Goal: Task Accomplishment & Management: Manage account settings

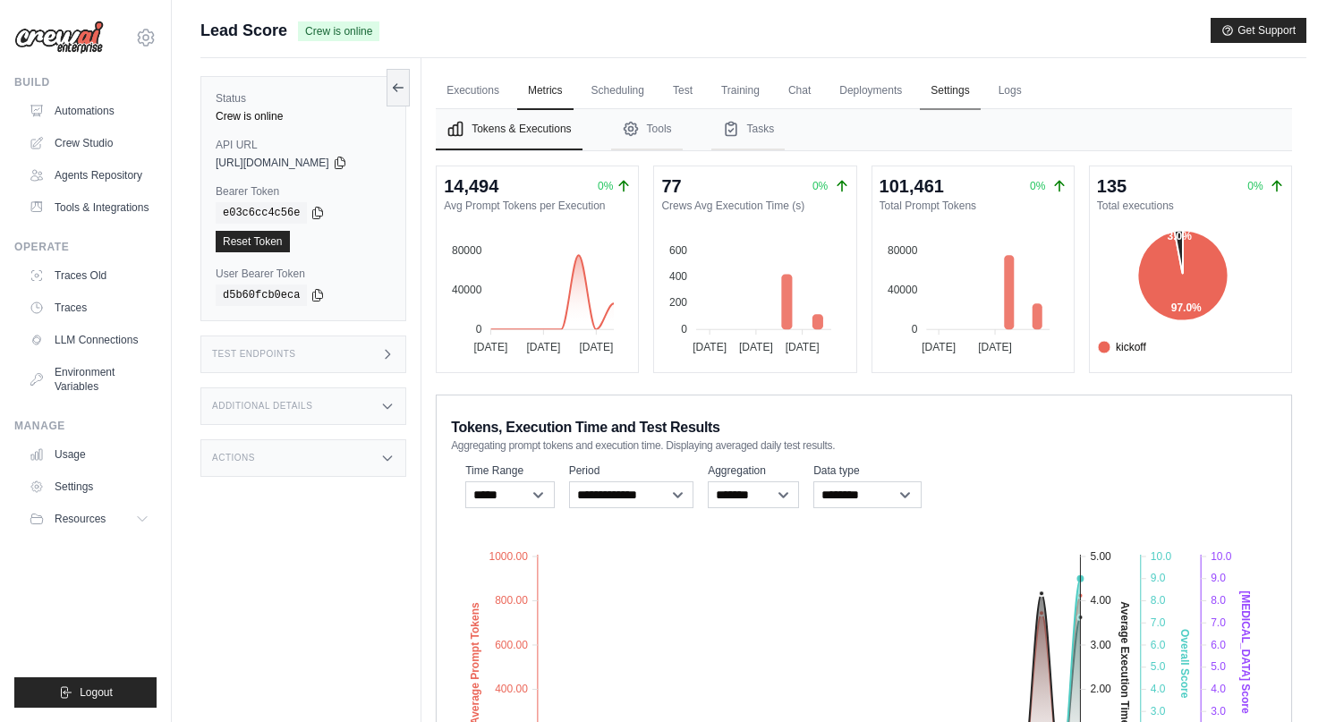
click at [945, 91] on link "Settings" at bounding box center [950, 91] width 60 height 38
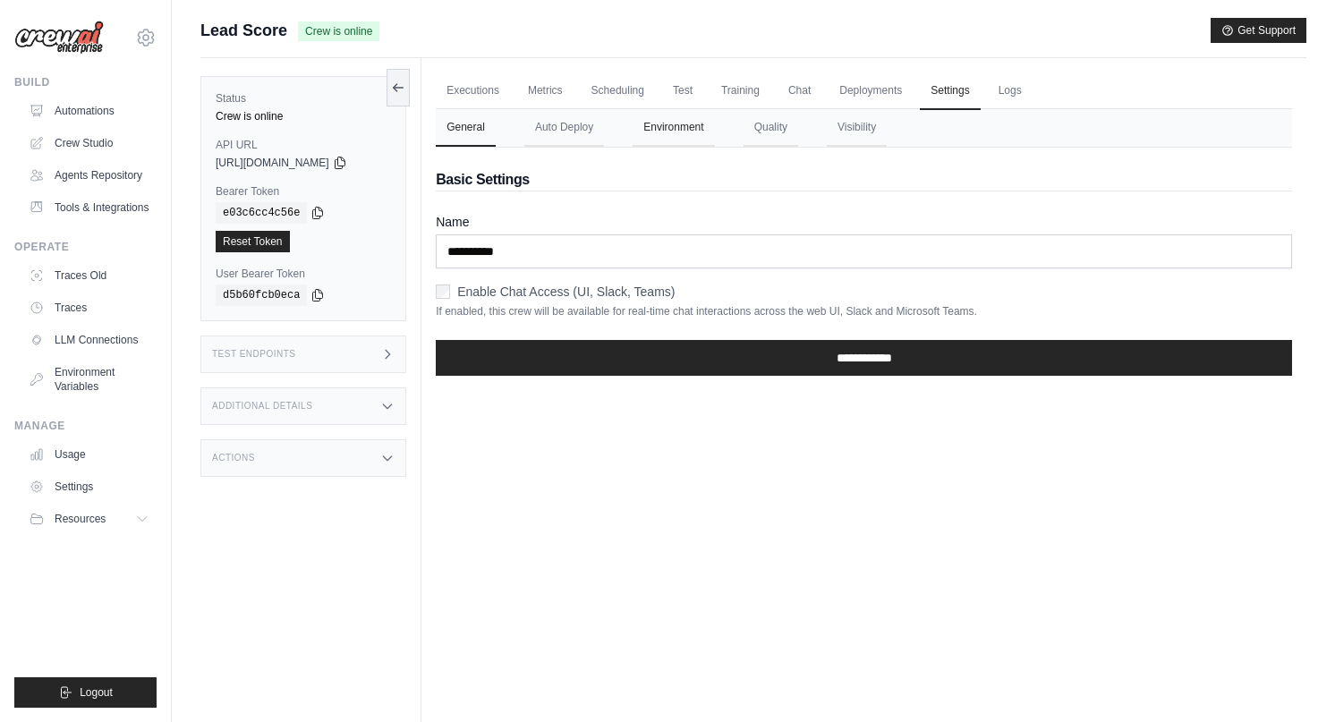
click at [667, 131] on button "Environment" at bounding box center [673, 128] width 81 height 38
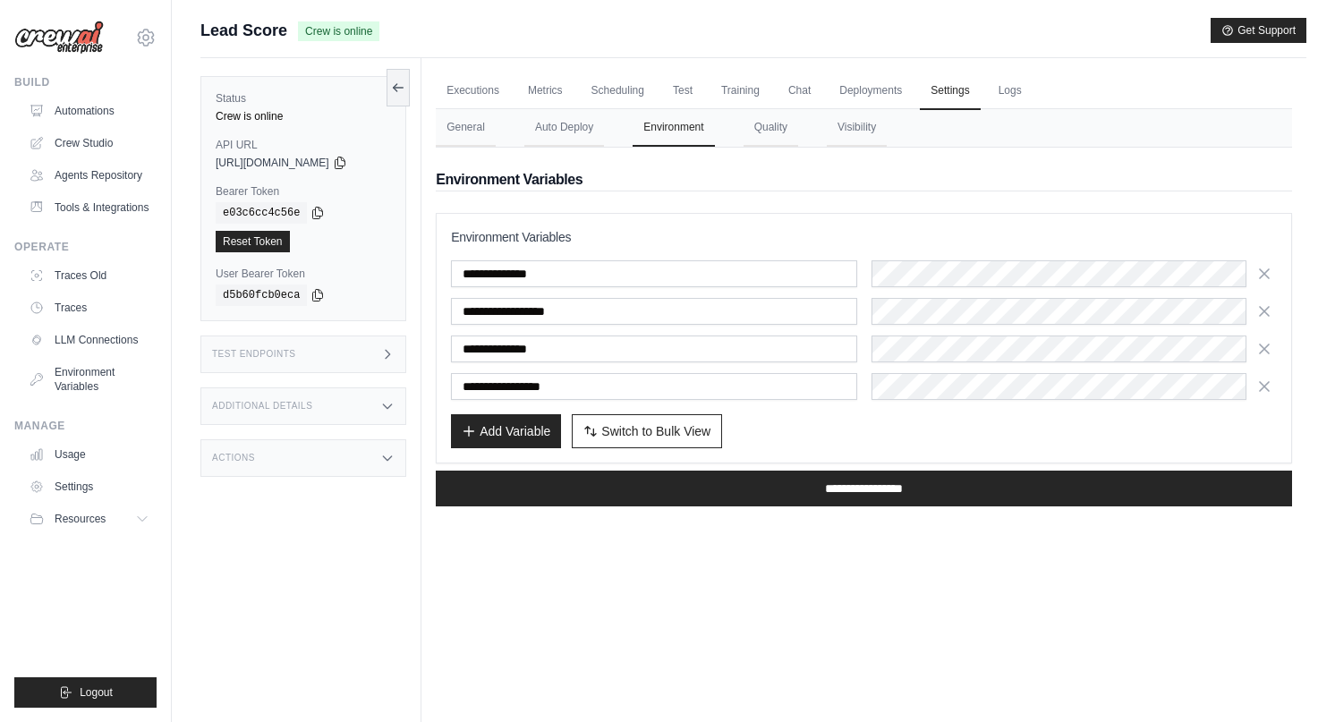
click at [476, 191] on div "Environment Variables" at bounding box center [864, 180] width 856 height 22
click at [428, 158] on div "Executions Metrics Scheduling Test Training Chat Deployments Settings Logs 0 Ru…" at bounding box center [863, 419] width 885 height 722
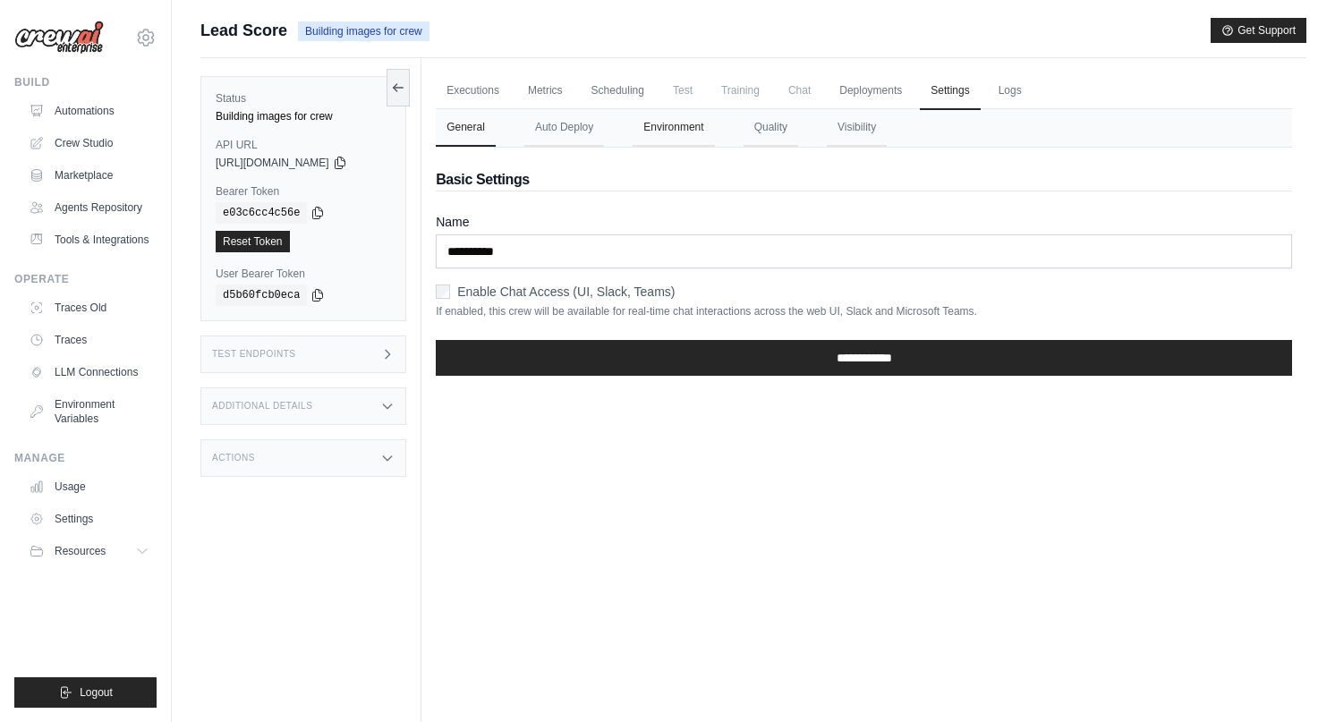
click at [669, 123] on button "Environment" at bounding box center [673, 128] width 81 height 38
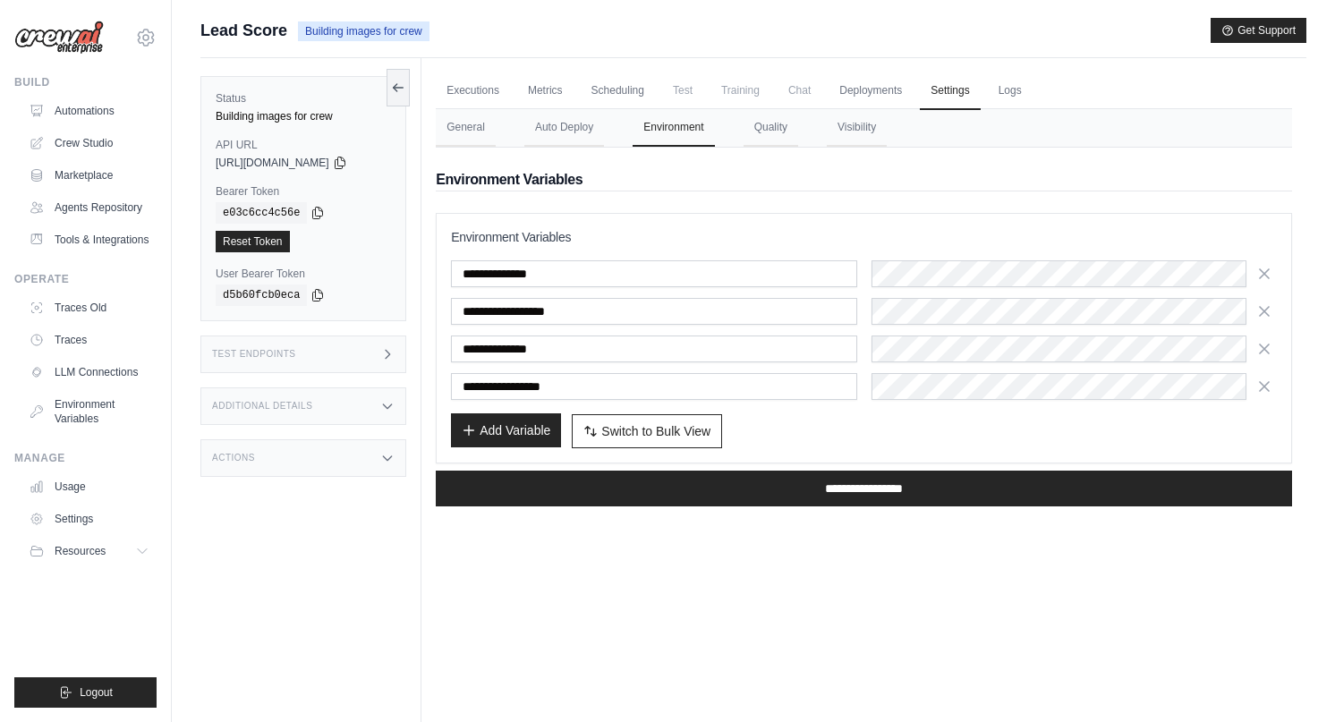
click at [519, 435] on button "Add Variable" at bounding box center [506, 430] width 110 height 34
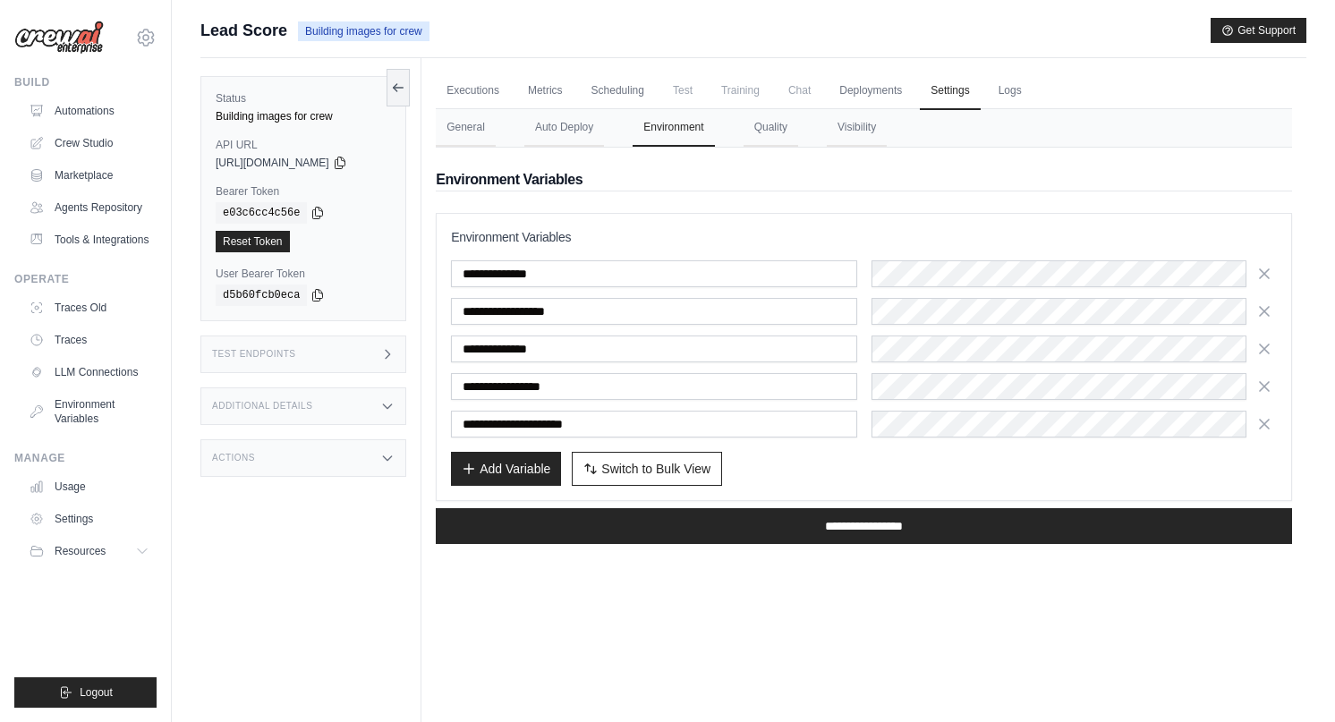
type input "**********"
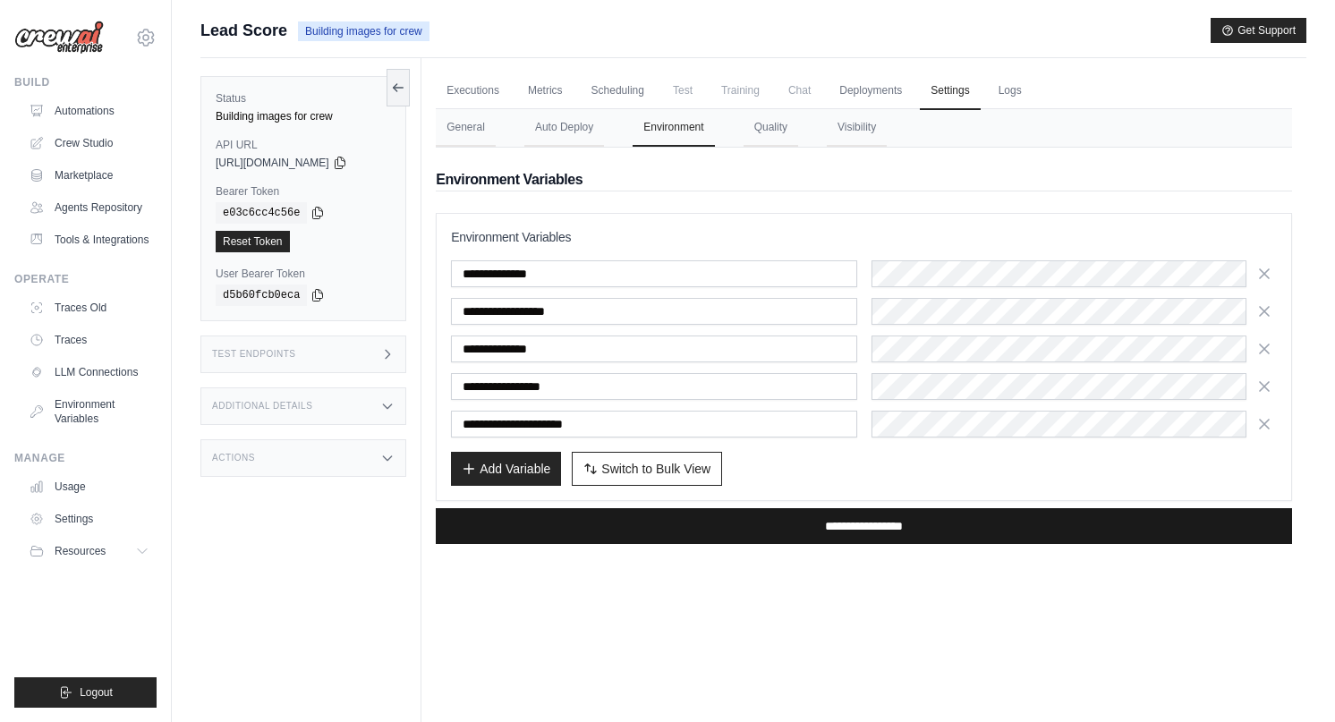
click at [837, 531] on input "**********" at bounding box center [864, 526] width 856 height 36
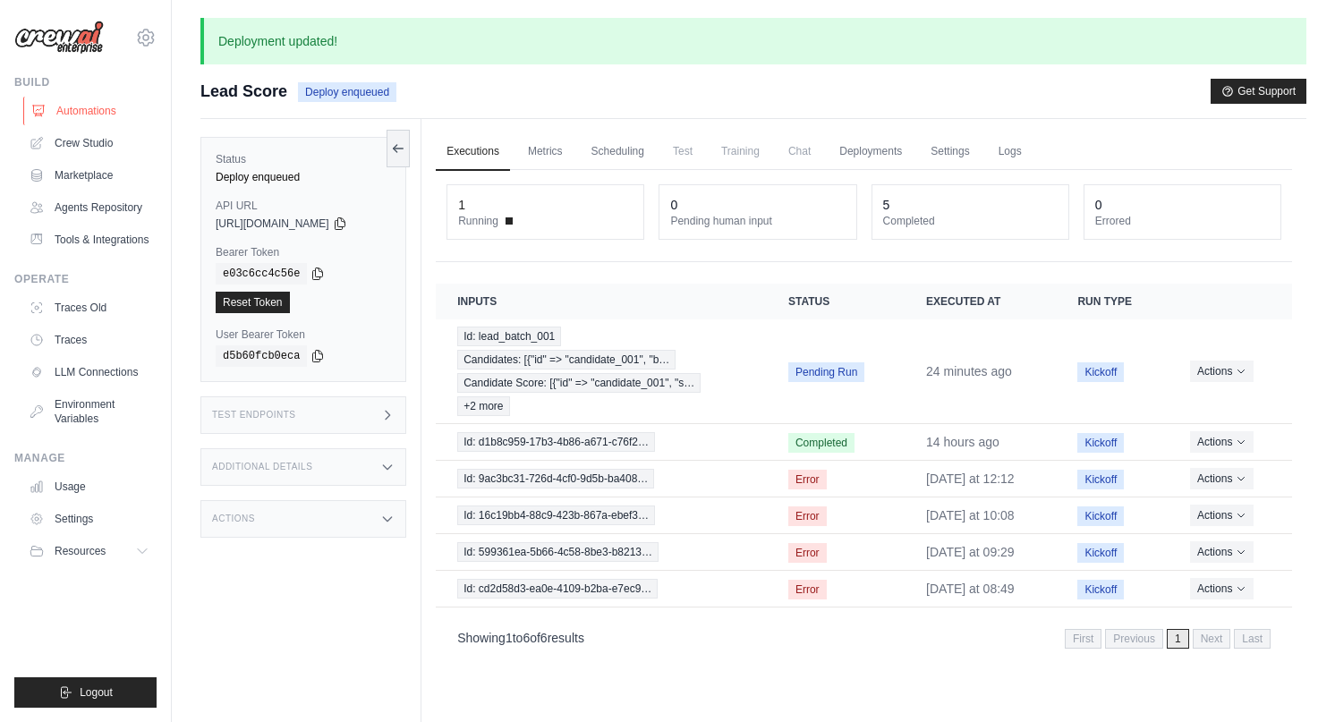
click at [106, 102] on link "Automations" at bounding box center [90, 111] width 135 height 29
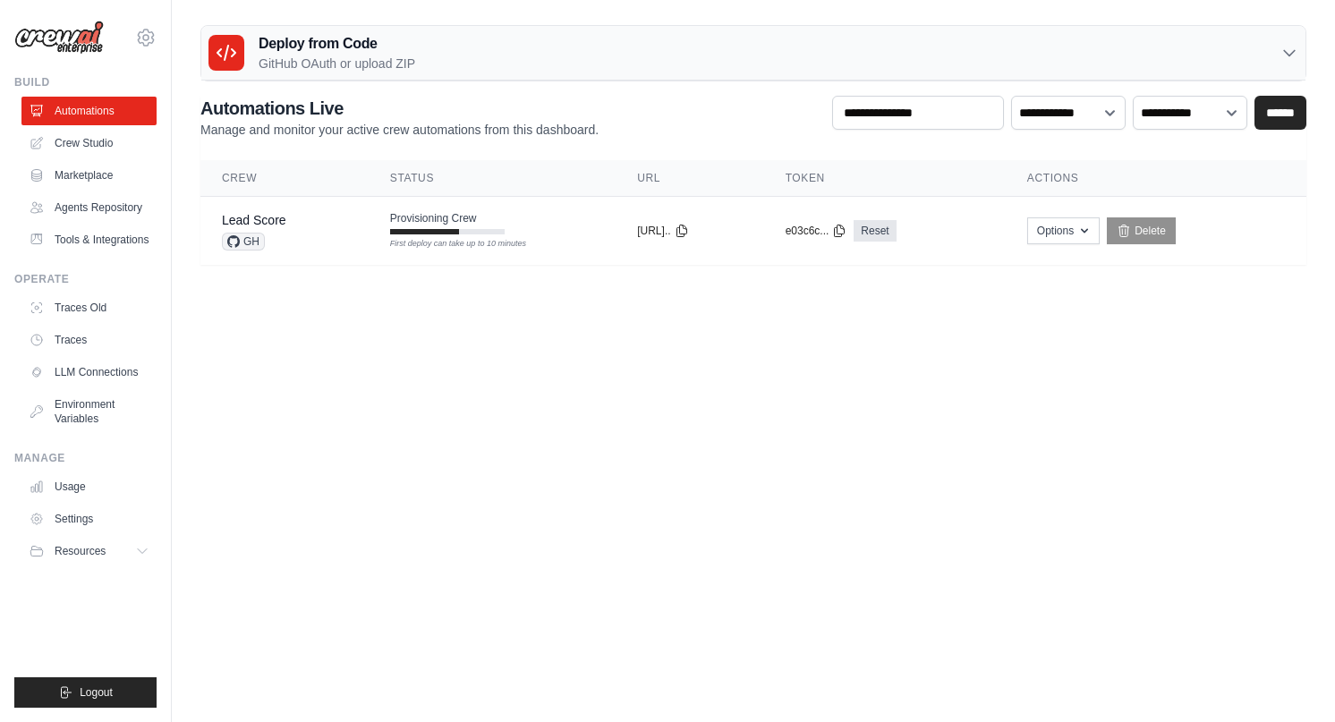
click at [369, 239] on td "Provisioning Crew First deploy can take up to 10 minutes" at bounding box center [492, 223] width 247 height 52
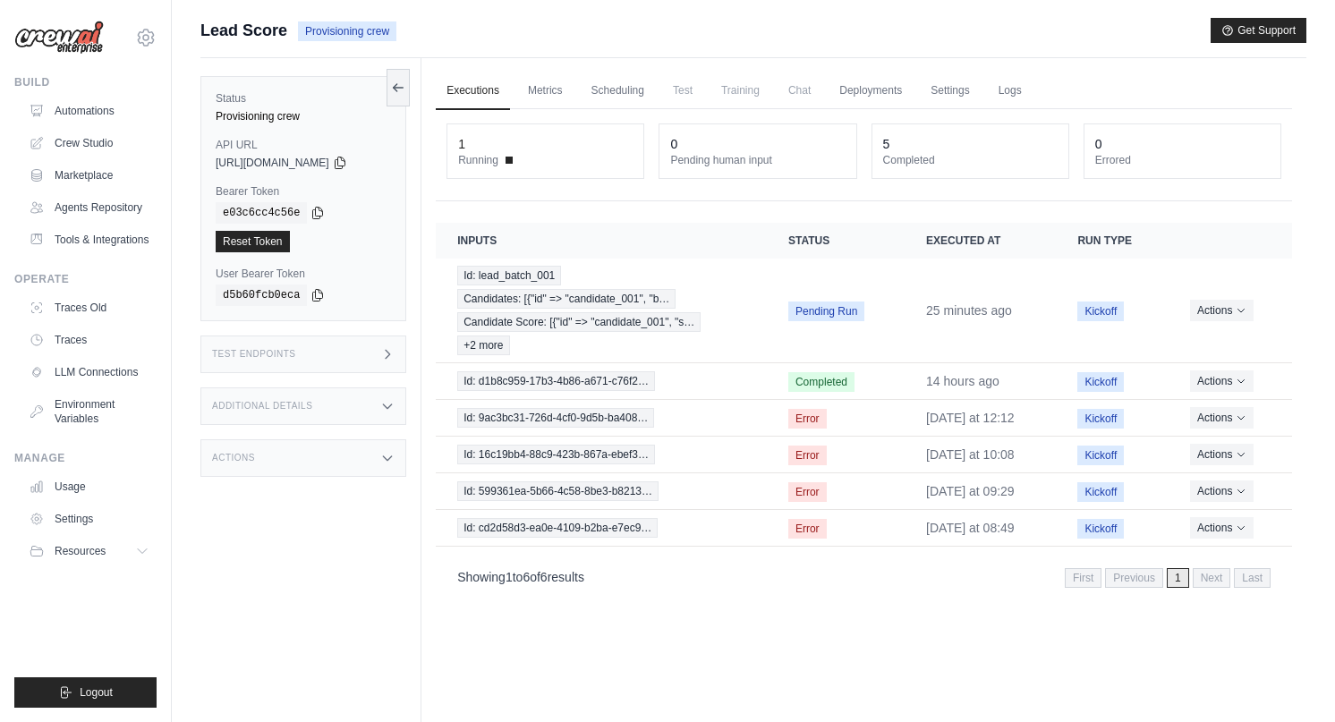
click at [272, 111] on div "Provisioning crew" at bounding box center [303, 116] width 175 height 14
click at [50, 113] on link "Automations" at bounding box center [90, 111] width 135 height 29
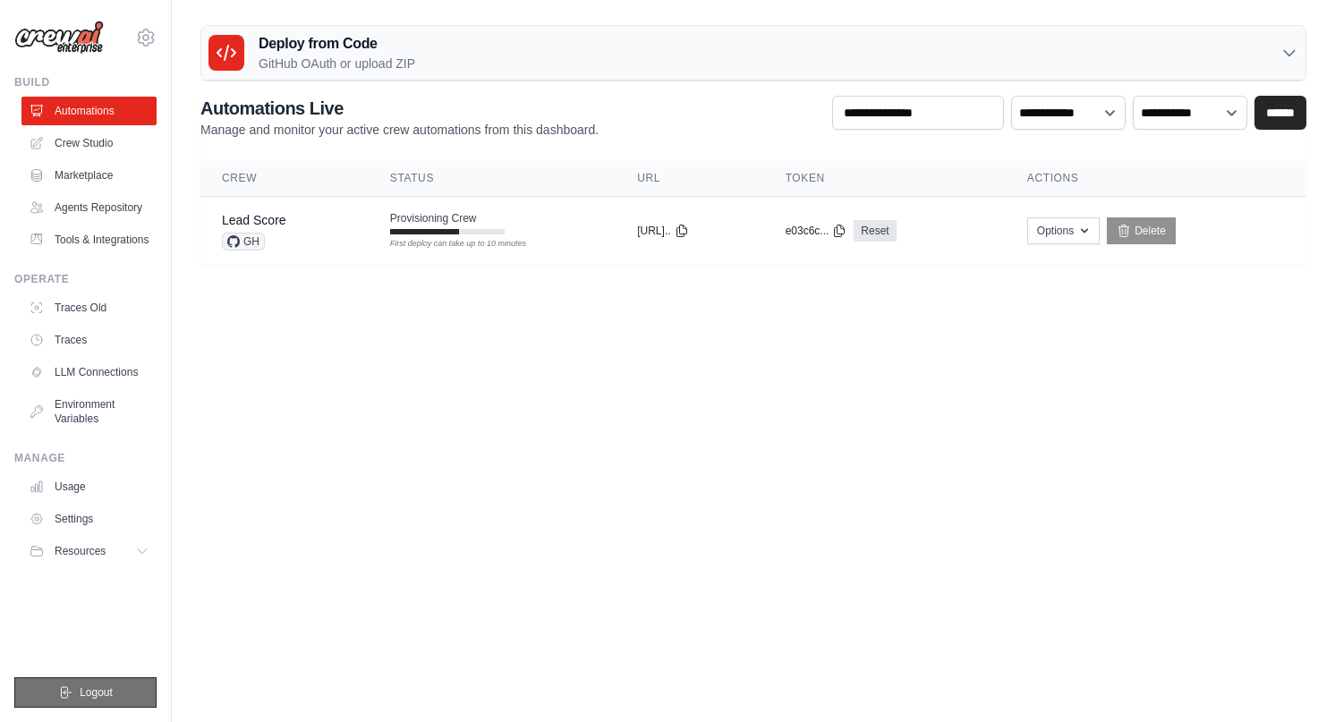
click at [76, 681] on button "Logout" at bounding box center [85, 692] width 142 height 30
